Goal: Information Seeking & Learning: Check status

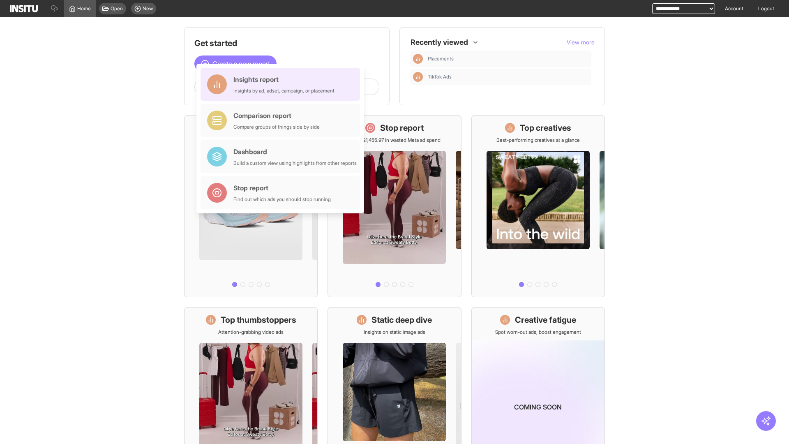
click at [282, 84] on div "Insights report Insights by ad, adset, campaign, or placement" at bounding box center [283, 84] width 101 height 20
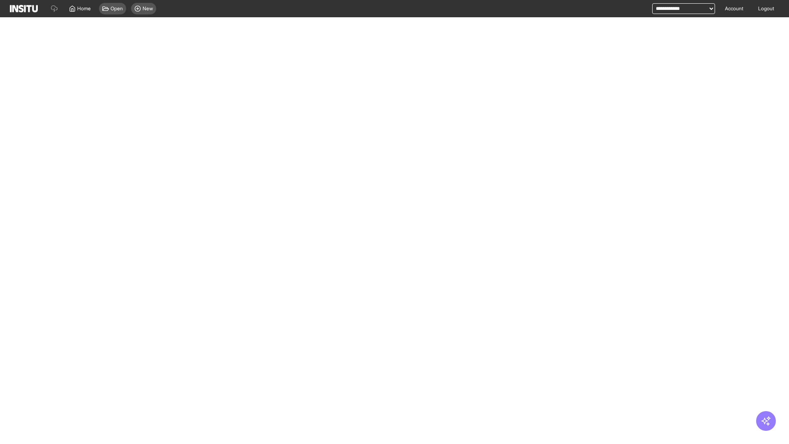
select select "**"
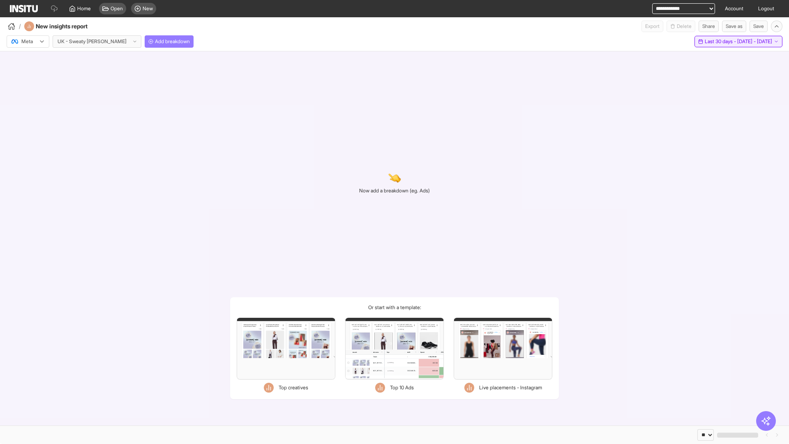
click at [722, 41] on span "Last 30 days - [DATE] - [DATE]" at bounding box center [738, 41] width 67 height 7
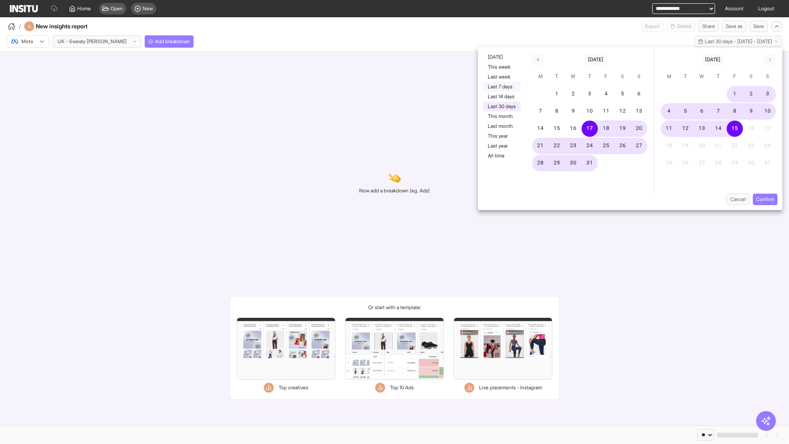
click at [501, 87] on button "Last 7 days" at bounding box center [502, 87] width 38 height 10
